Goal: Navigation & Orientation: Find specific page/section

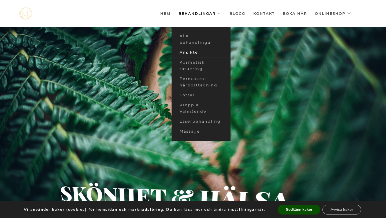
click at [193, 53] on link "Ansikte" at bounding box center [201, 53] width 59 height 10
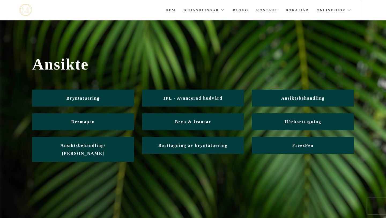
scroll to position [13, 0]
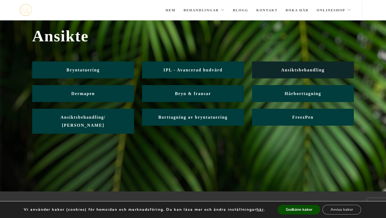
click at [280, 70] on link "Ansiktsbehandling" at bounding box center [303, 69] width 102 height 17
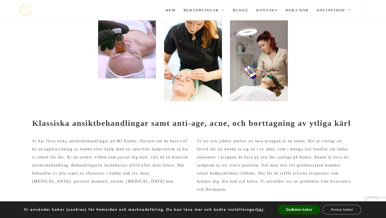
scroll to position [74, 0]
